Goal: Task Accomplishment & Management: Manage account settings

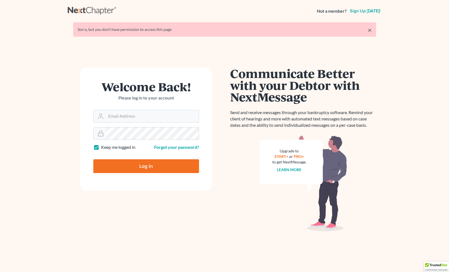
type input "david@davidmartinlawyer.com"
click at [155, 163] on input "Log In" at bounding box center [146, 166] width 106 height 14
type input "Thinking..."
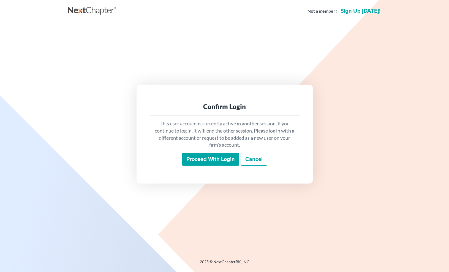
click at [211, 160] on input "Proceed with login" at bounding box center [210, 159] width 57 height 13
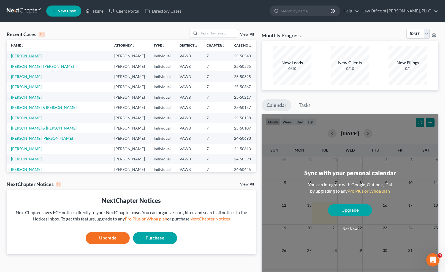
click at [28, 56] on link "Armentrout, Keith" at bounding box center [26, 55] width 31 height 5
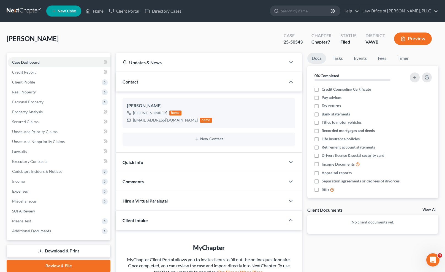
scroll to position [74, 0]
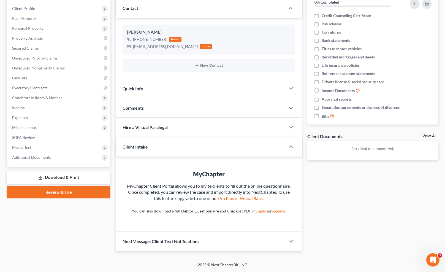
click at [259, 211] on link "English" at bounding box center [262, 210] width 12 height 5
click at [278, 213] on link "Spanish." at bounding box center [279, 210] width 14 height 5
